Goal: Task Accomplishment & Management: Use online tool/utility

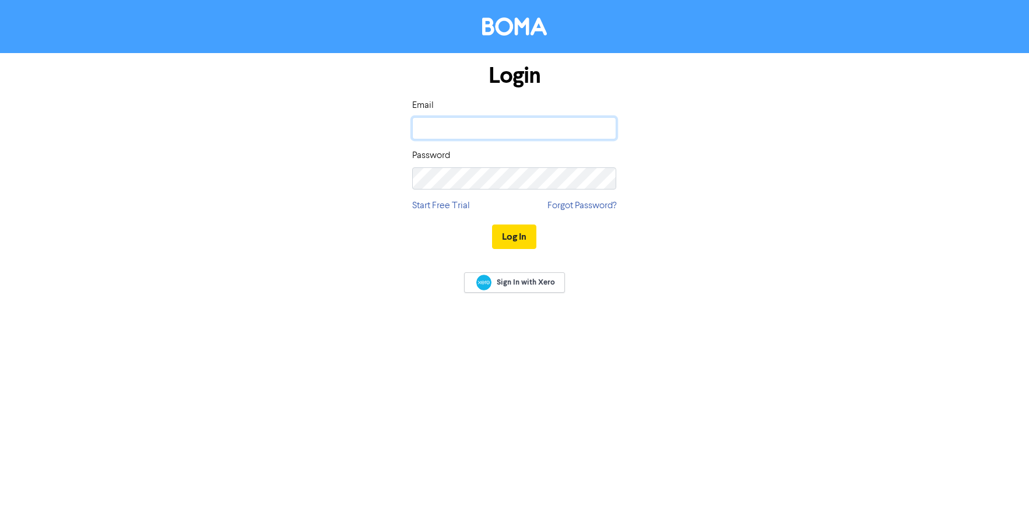
click at [561, 133] on input "email" at bounding box center [514, 128] width 204 height 22
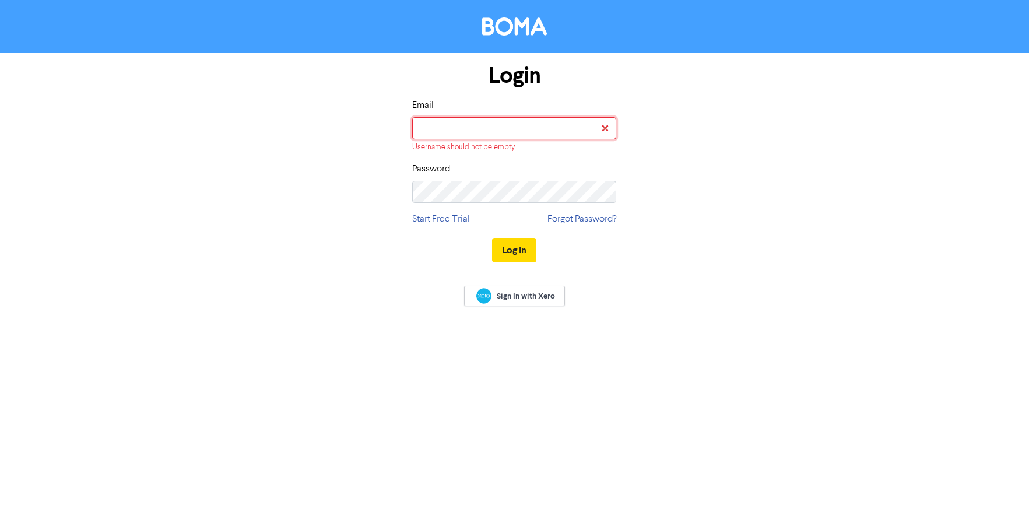
type input "[PERSON_NAME][EMAIL_ADDRESS][DOMAIN_NAME]"
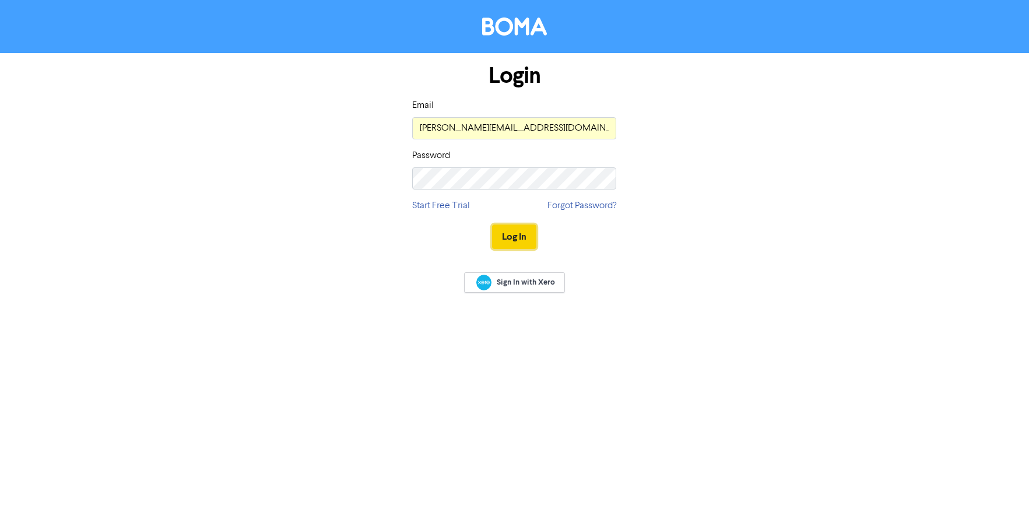
click at [530, 235] on button "Log In" at bounding box center [514, 236] width 44 height 24
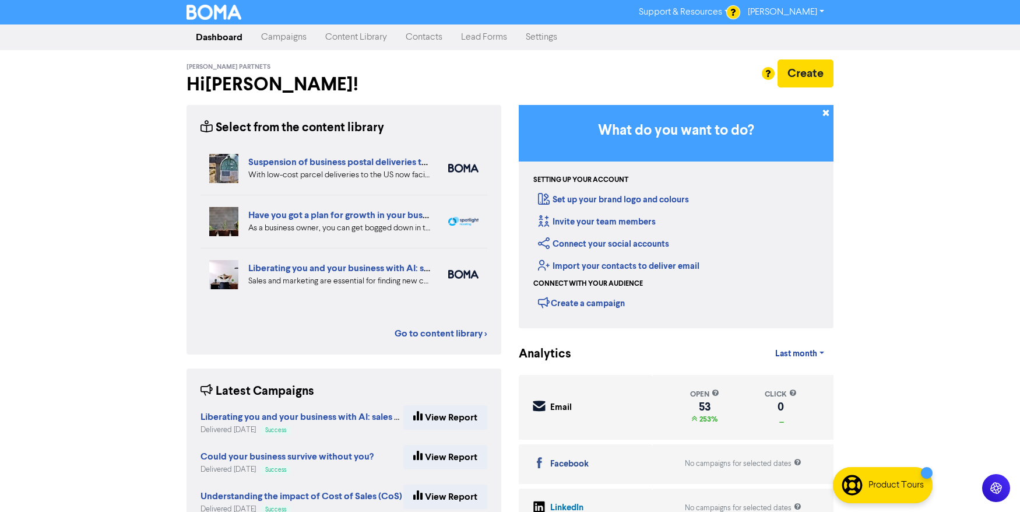
click at [281, 37] on link "Campaigns" at bounding box center [284, 37] width 64 height 23
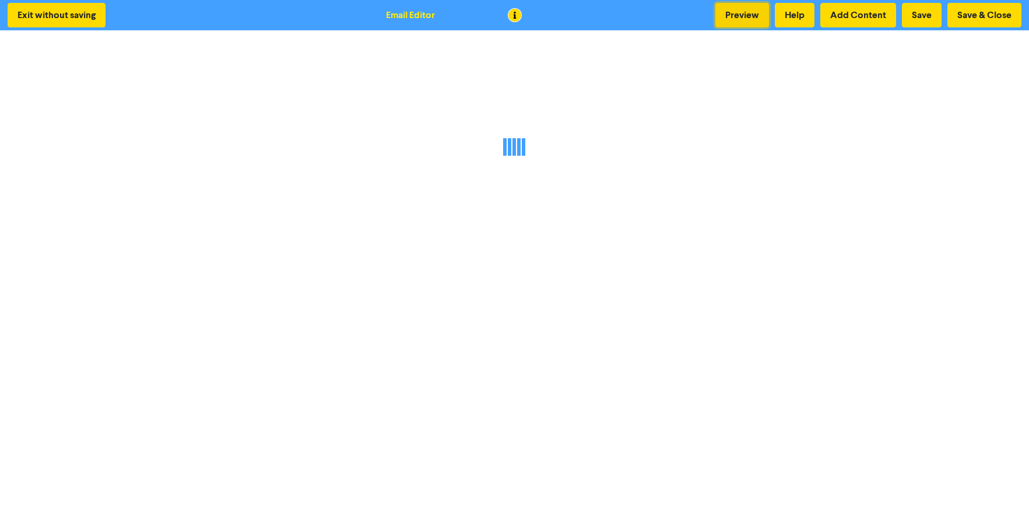
click at [739, 13] on button "Preview" at bounding box center [742, 15] width 54 height 24
click at [967, 14] on button "Save & Close" at bounding box center [984, 15] width 74 height 24
click at [969, 21] on button "Save & Close" at bounding box center [984, 15] width 74 height 24
